Goal: Browse casually

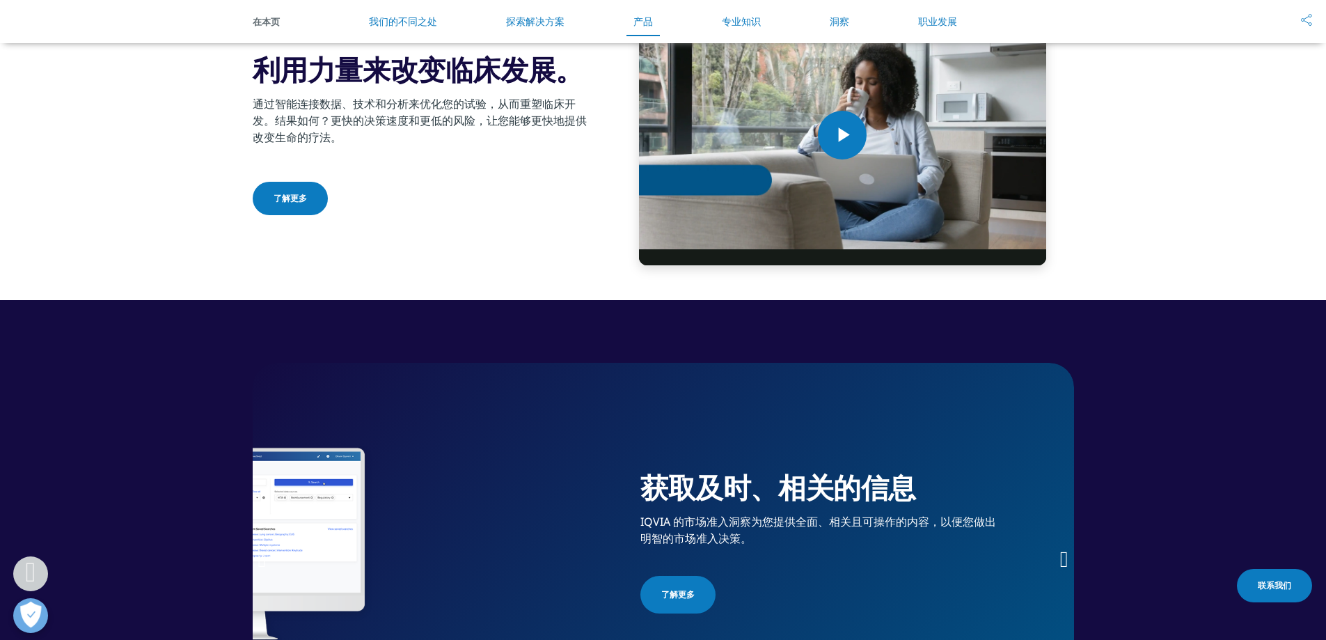
scroll to position [2018, 0]
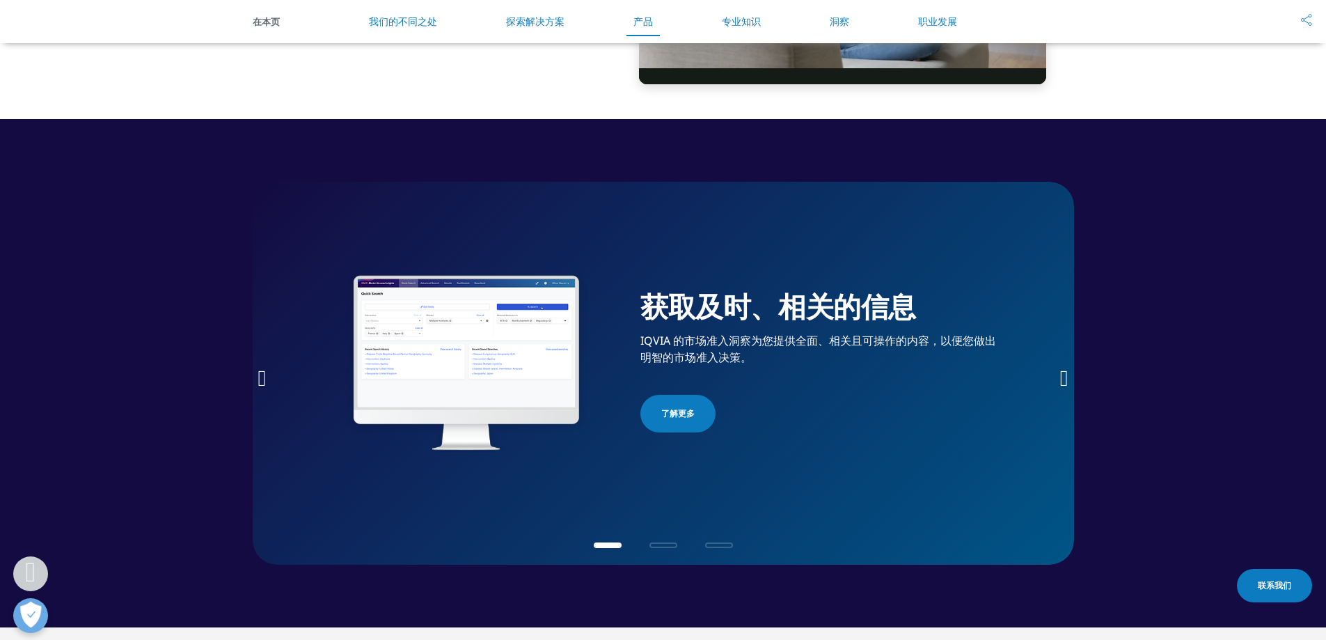
click at [1060, 374] on icon "下一张幻灯片" at bounding box center [1064, 378] width 8 height 22
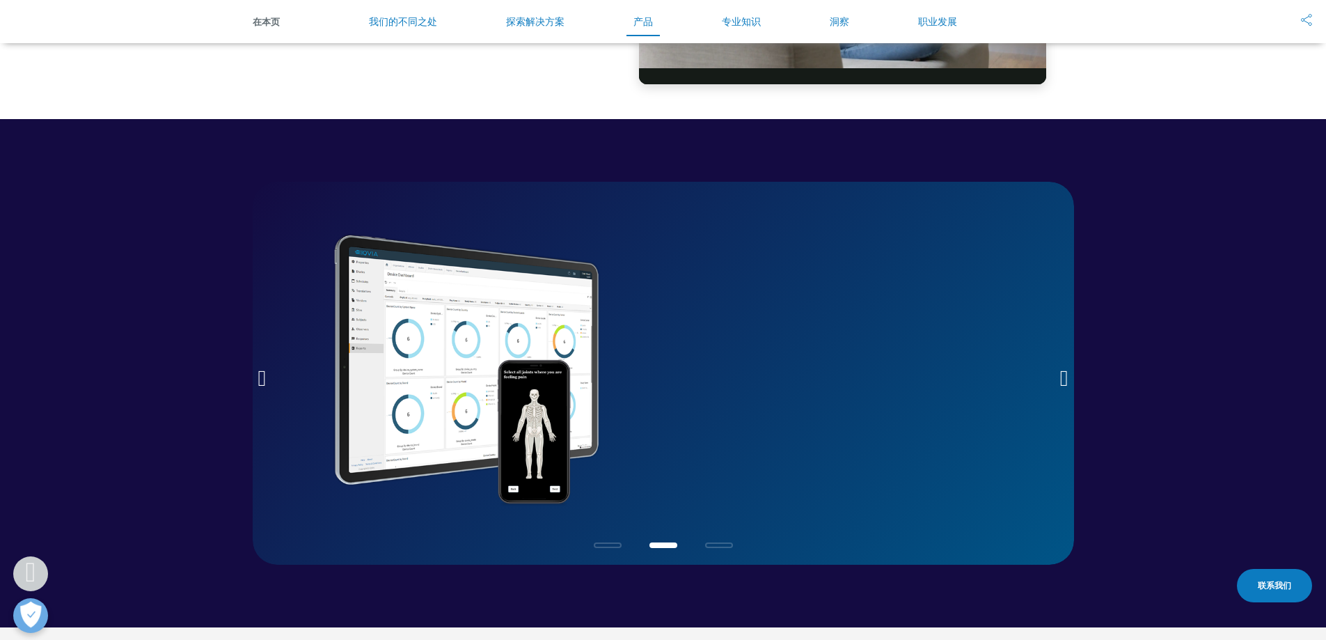
click at [1060, 374] on icon "下一张幻灯片" at bounding box center [1064, 378] width 8 height 22
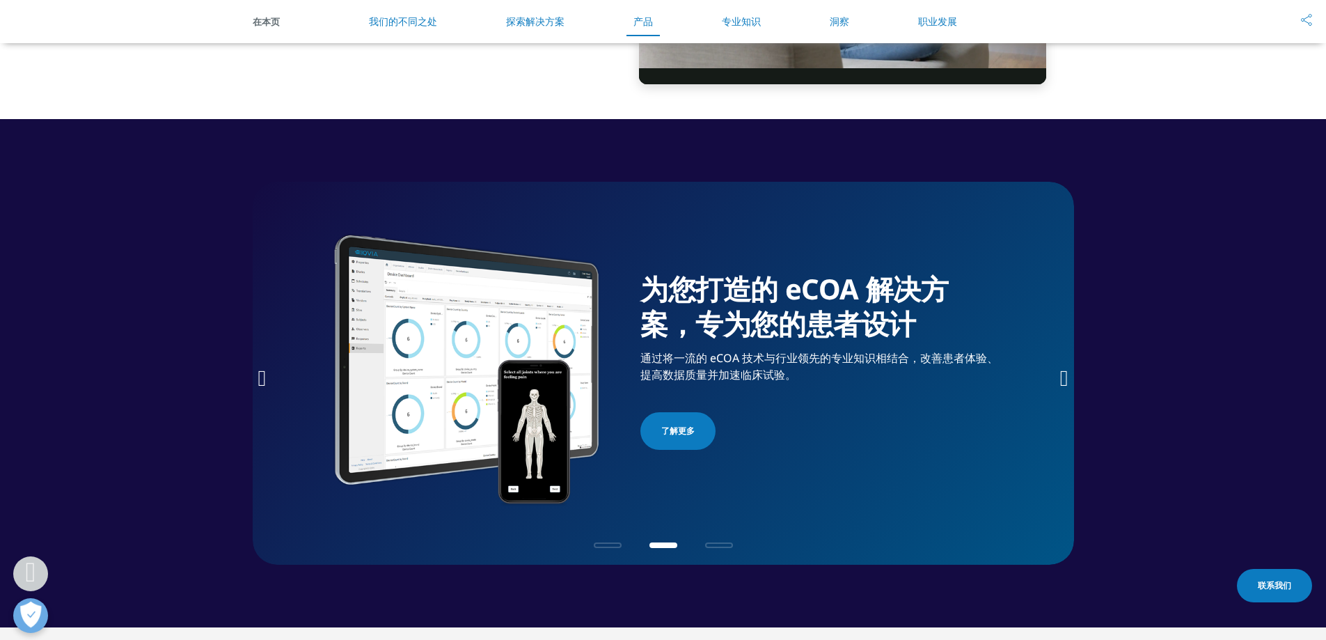
click at [716, 545] on span "Go to slide 3" at bounding box center [719, 545] width 28 height 6
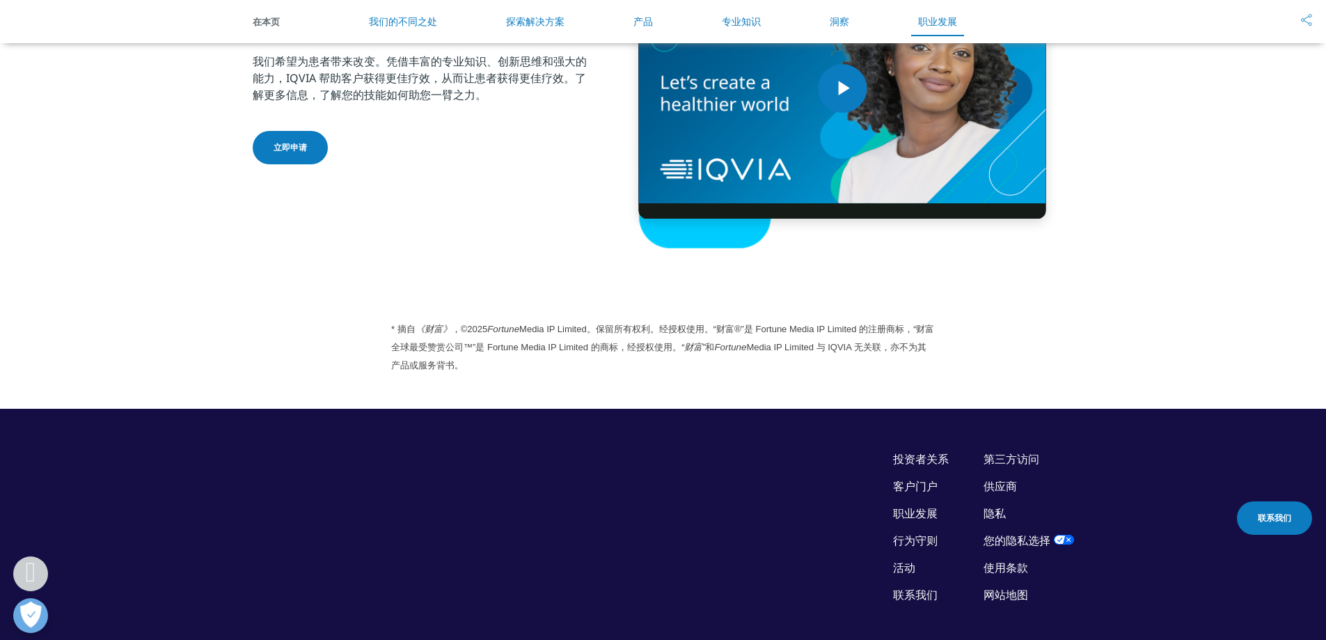
scroll to position [3619, 0]
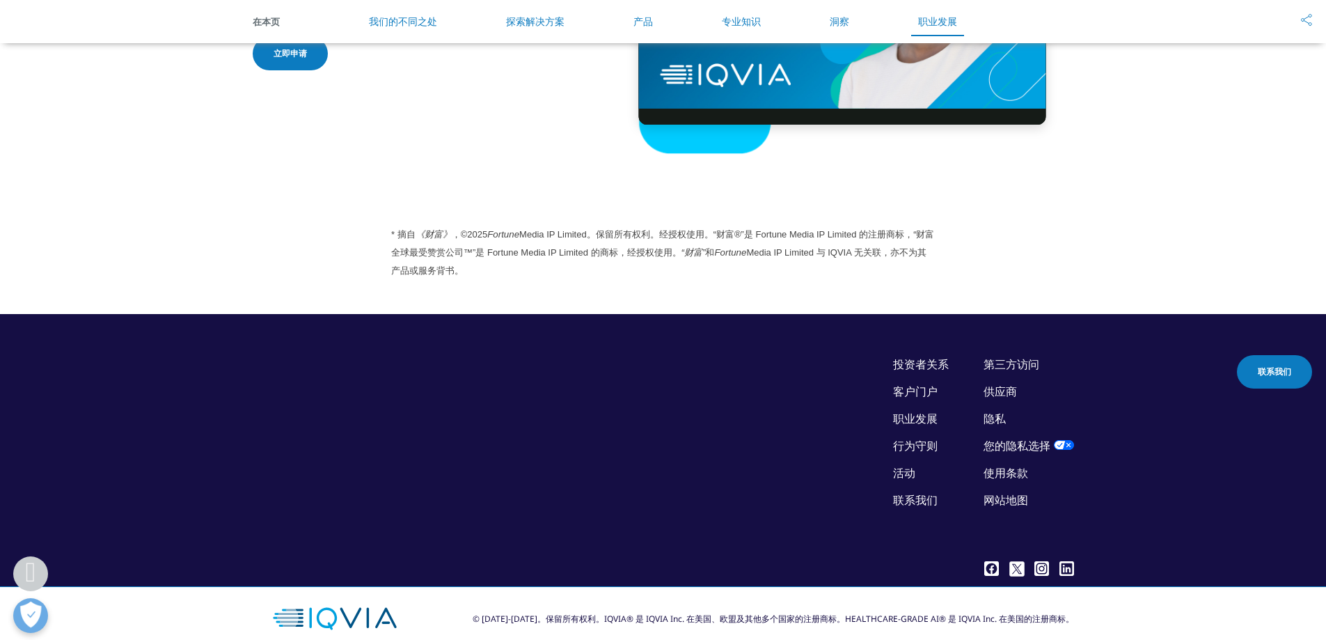
scroll to position [3619, 0]
